Goal: Download file/media

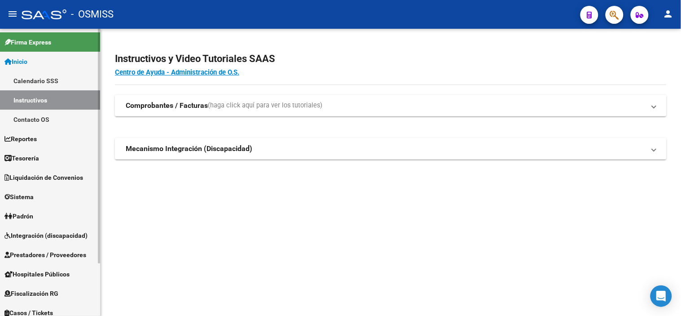
click at [67, 253] on span "Prestadores / Proveedores" at bounding box center [45, 255] width 82 height 10
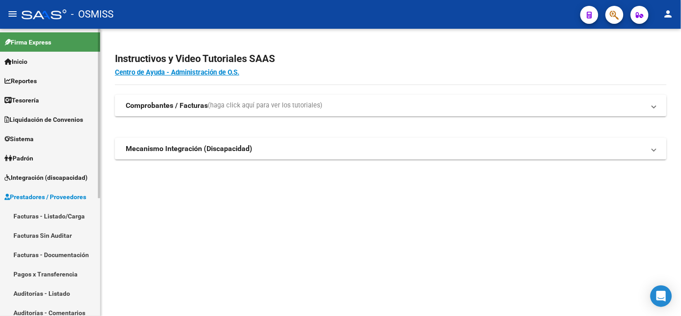
click at [66, 220] on link "Facturas - Listado/Carga" at bounding box center [50, 215] width 100 height 19
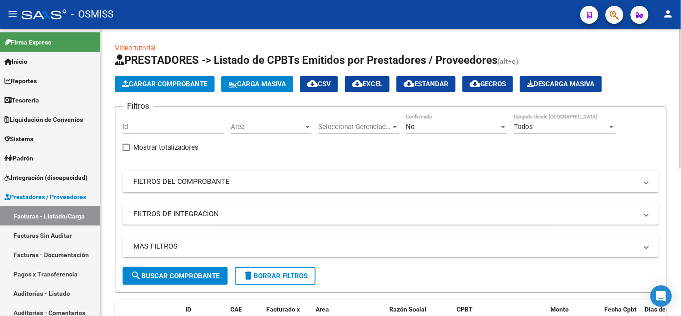
click at [245, 130] on span "Area" at bounding box center [267, 127] width 73 height 8
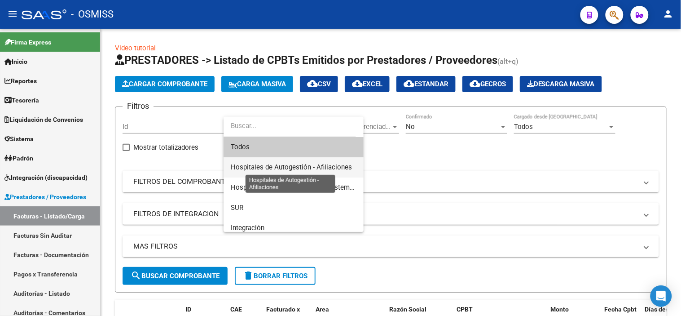
click at [257, 170] on span "Hospitales de Autogestión - Afiliaciones" at bounding box center [291, 167] width 121 height 8
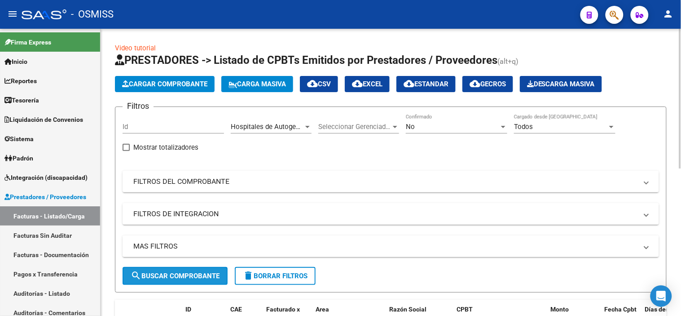
click at [160, 280] on button "search Buscar Comprobante" at bounding box center [175, 276] width 105 height 18
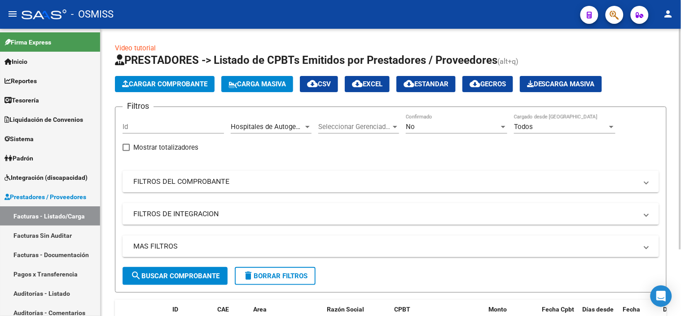
click at [256, 186] on mat-panel-title "FILTROS DEL COMPROBANTE" at bounding box center [385, 181] width 504 height 10
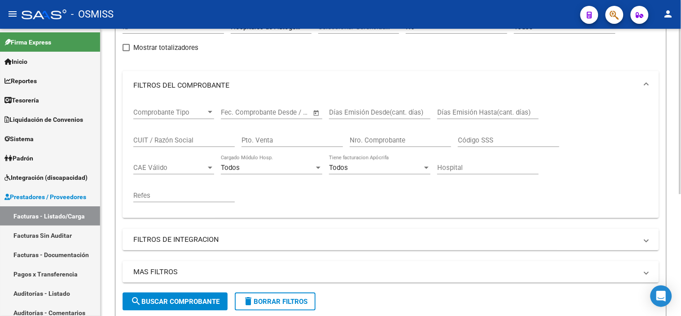
click at [246, 77] on mat-expansion-panel-header "FILTROS DEL COMPROBANTE" at bounding box center [391, 85] width 537 height 29
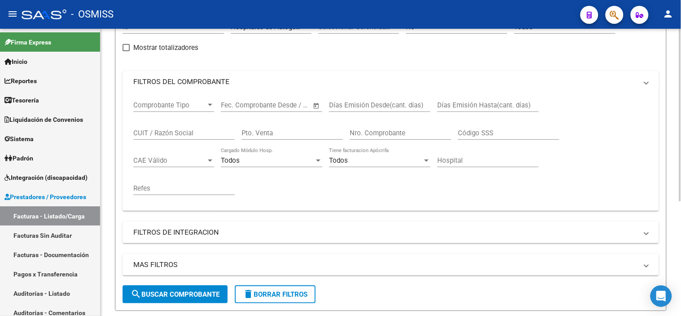
scroll to position [86, 0]
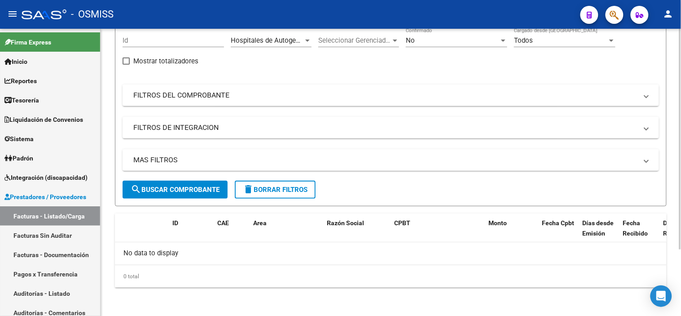
click at [279, 164] on mat-panel-title "MAS FILTROS" at bounding box center [385, 160] width 504 height 10
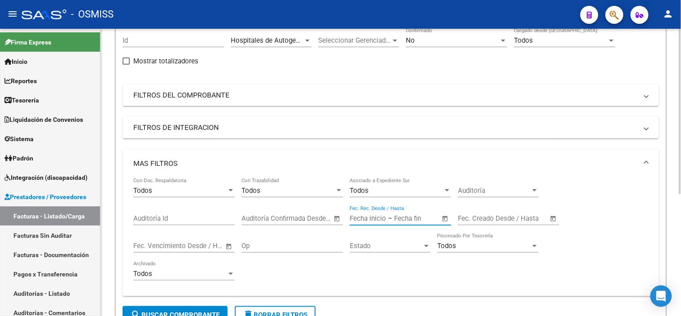
click at [396, 222] on input "text" at bounding box center [416, 218] width 44 height 8
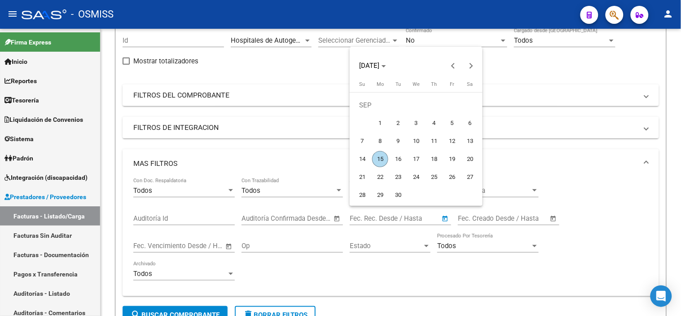
click at [456, 145] on span "12" at bounding box center [452, 141] width 16 height 16
type input "[DATE]"
click at [456, 145] on span "12" at bounding box center [452, 141] width 16 height 16
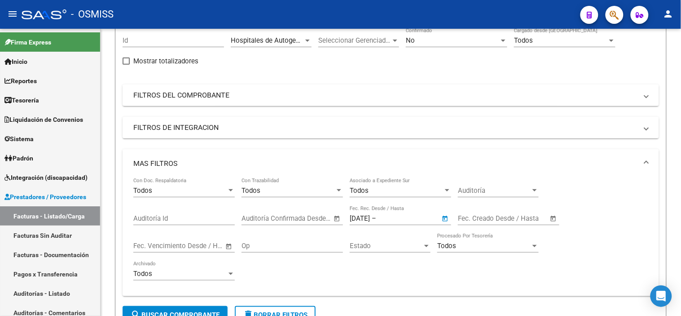
type input "[DATE]"
click at [207, 312] on span "search Buscar Comprobante" at bounding box center [175, 315] width 89 height 8
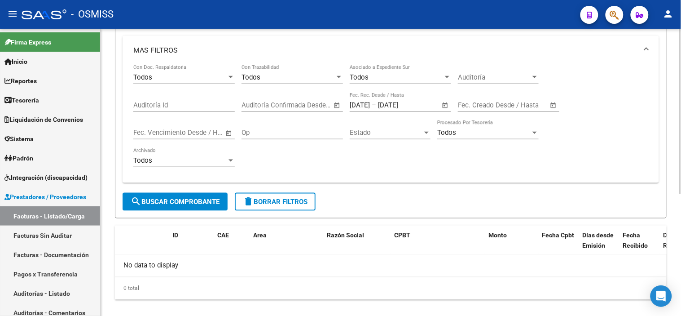
scroll to position [212, 0]
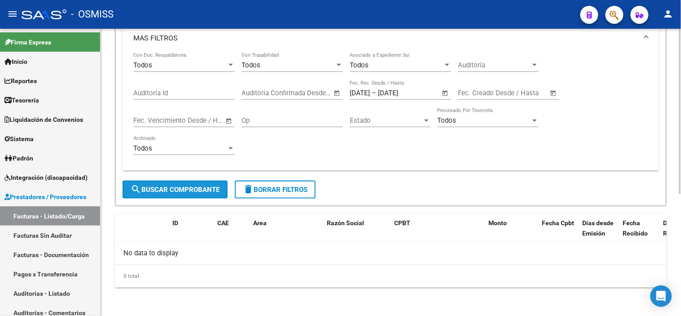
click at [182, 190] on span "search Buscar Comprobante" at bounding box center [175, 189] width 89 height 8
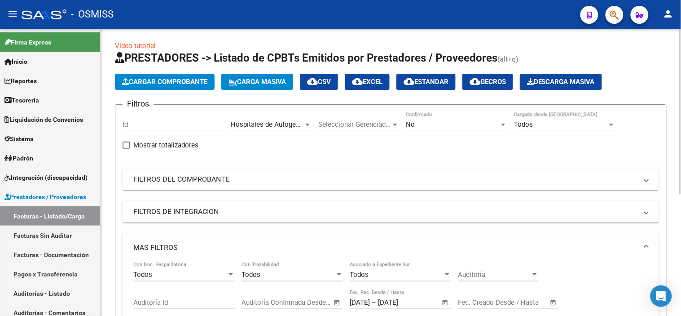
scroll to position [0, 0]
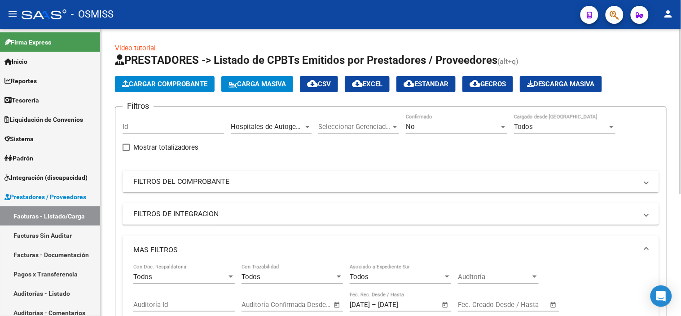
click at [261, 123] on span "Hospitales de Autogestión - Afiliaciones" at bounding box center [291, 127] width 121 height 8
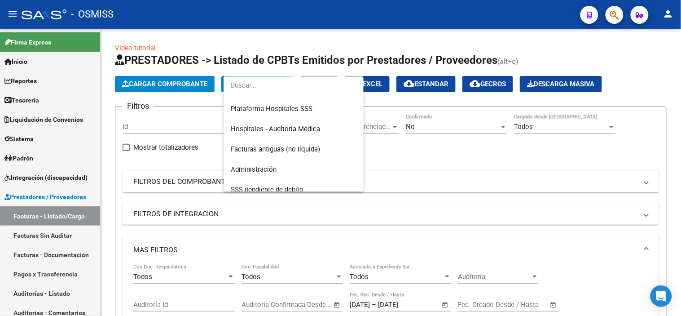
scroll to position [199, 0]
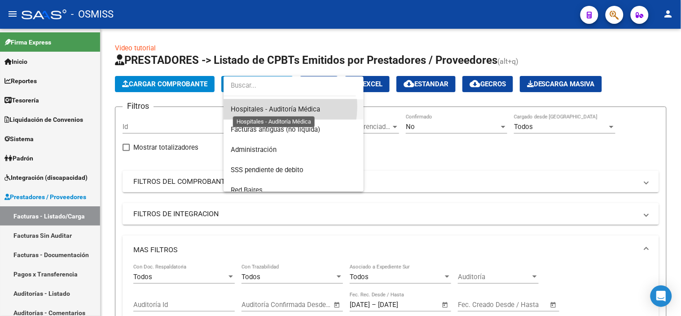
click at [266, 106] on span "Hospitales - Auditoría Médica" at bounding box center [275, 109] width 89 height 8
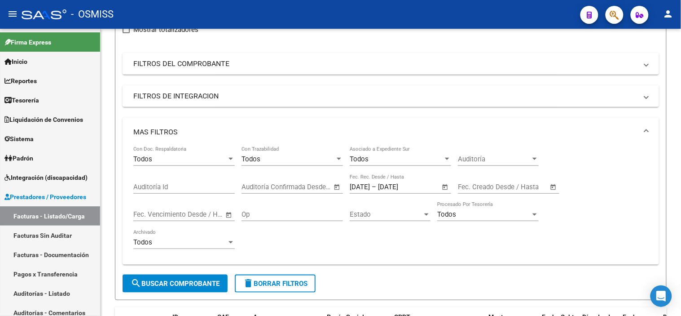
scroll to position [150, 0]
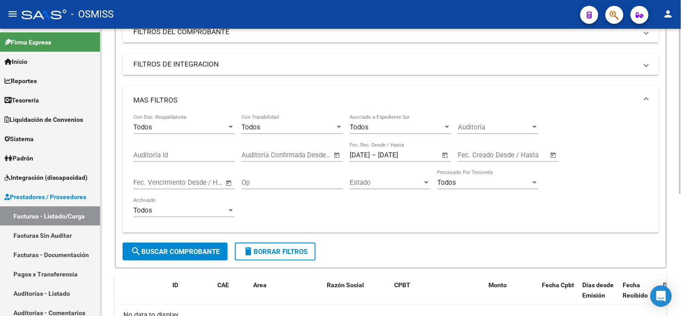
click at [213, 247] on span "search Buscar Comprobante" at bounding box center [175, 251] width 89 height 8
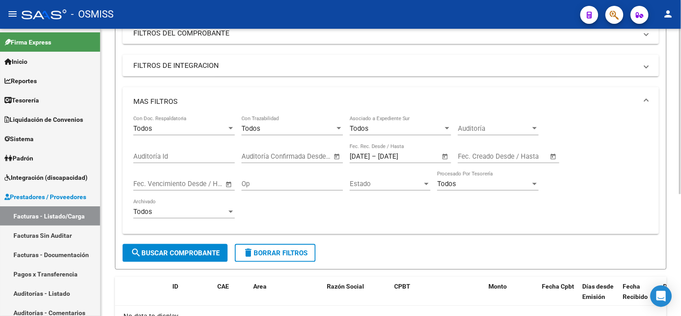
scroll to position [62, 0]
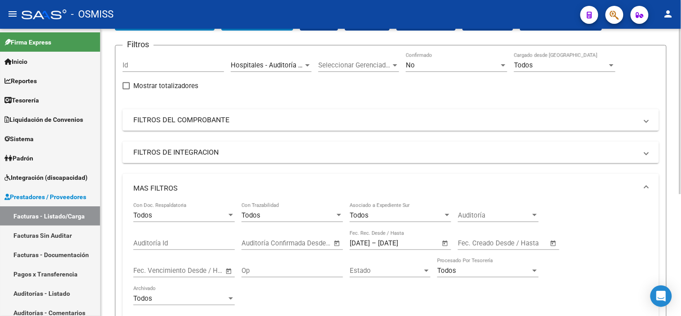
click at [379, 250] on div "[DATE] [DATE] – [DATE] [DATE] Fec. Rec. Desde / Hasta" at bounding box center [400, 244] width 101 height 28
click at [370, 239] on input "[DATE]" at bounding box center [360, 243] width 20 height 8
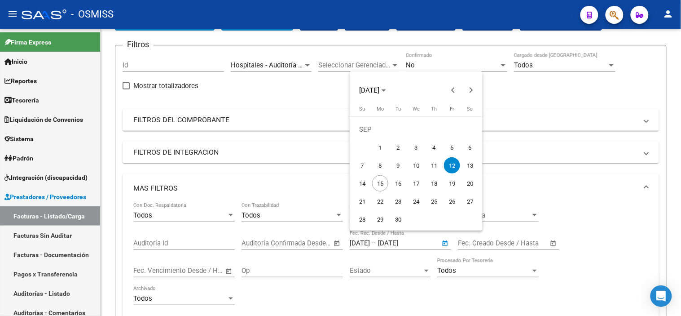
click at [499, 65] on div at bounding box center [340, 158] width 681 height 316
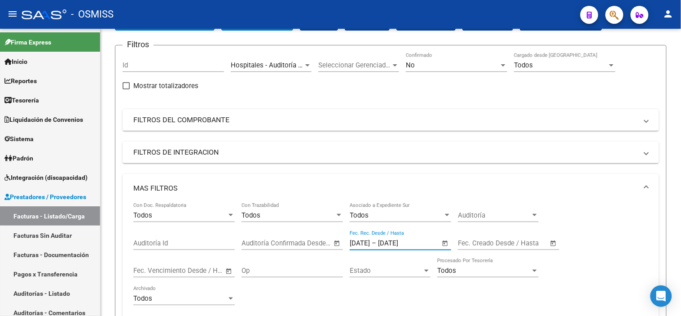
click at [499, 65] on div "No" at bounding box center [452, 65] width 93 height 8
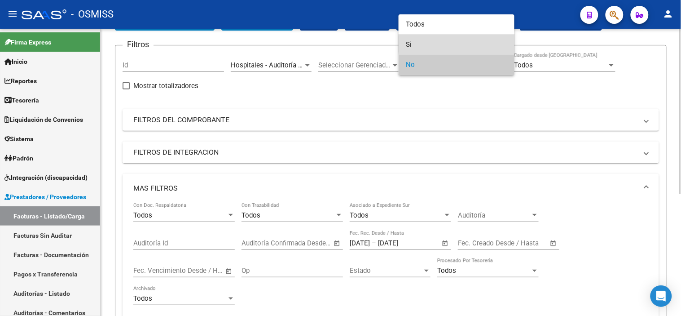
drag, startPoint x: 467, startPoint y: 44, endPoint x: 457, endPoint y: 71, distance: 28.4
click at [465, 49] on span "Si" at bounding box center [456, 45] width 101 height 20
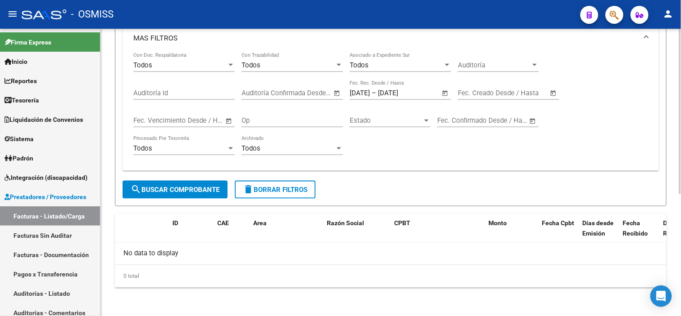
click at [196, 190] on span "search Buscar Comprobante" at bounding box center [175, 189] width 89 height 8
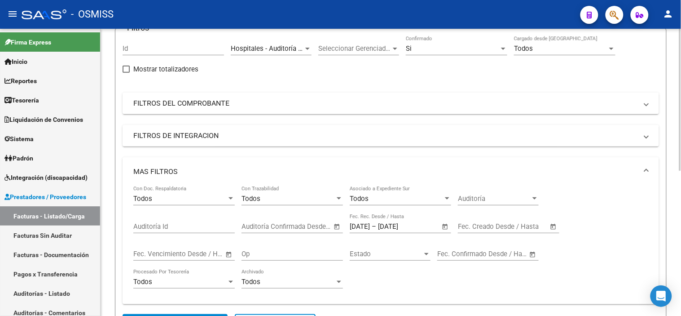
scroll to position [44, 0]
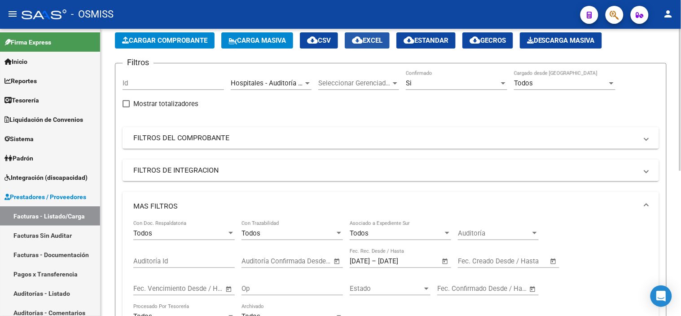
click at [383, 39] on span "cloud_download EXCEL" at bounding box center [367, 40] width 31 height 8
click at [292, 81] on span "Hospitales - Auditoría Médica" at bounding box center [275, 83] width 89 height 8
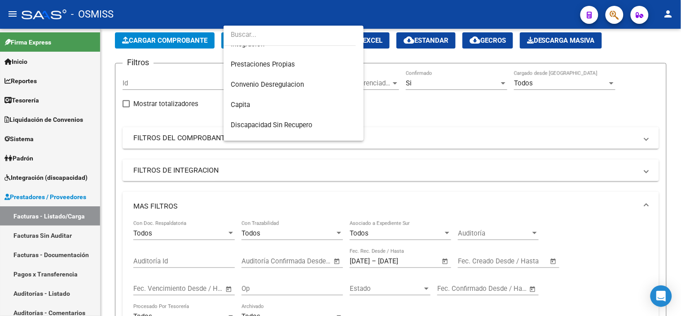
scroll to position [0, 0]
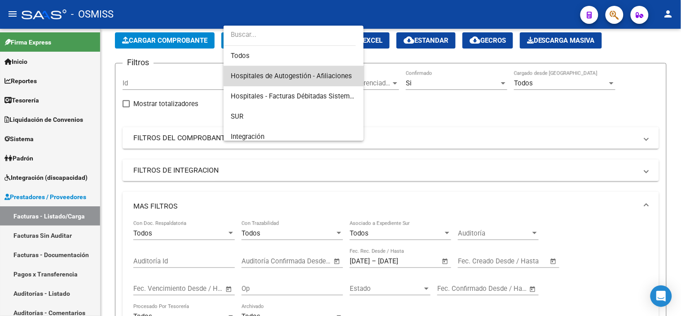
click at [297, 84] on span "Hospitales de Autogestión - Afiliaciones" at bounding box center [294, 76] width 126 height 20
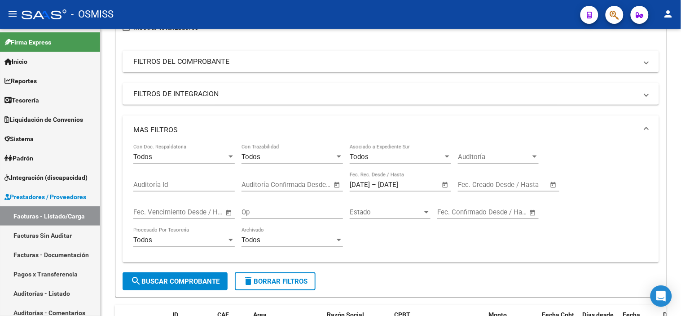
scroll to position [243, 0]
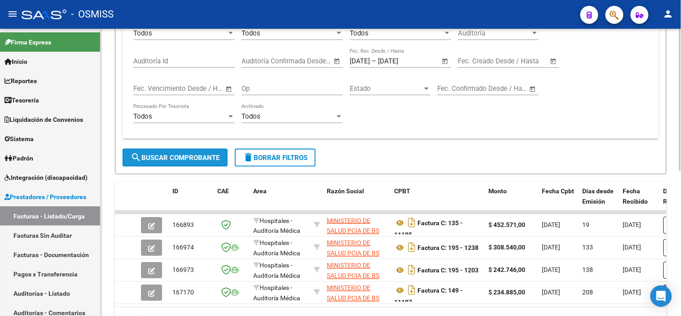
click at [213, 154] on span "search Buscar Comprobante" at bounding box center [175, 158] width 89 height 8
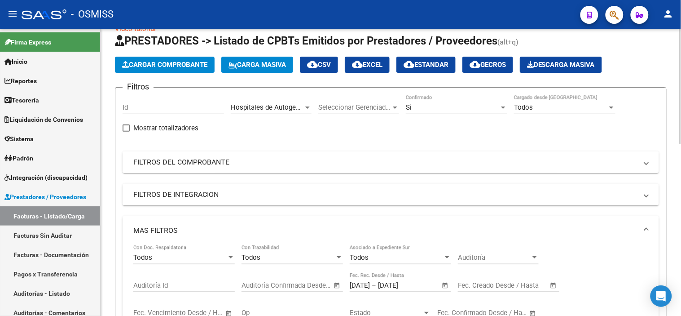
scroll to position [0, 0]
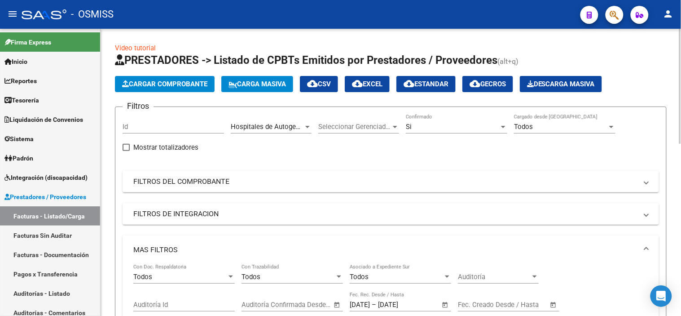
click at [382, 83] on span "cloud_download EXCEL" at bounding box center [367, 84] width 31 height 8
